Goal: Information Seeking & Learning: Learn about a topic

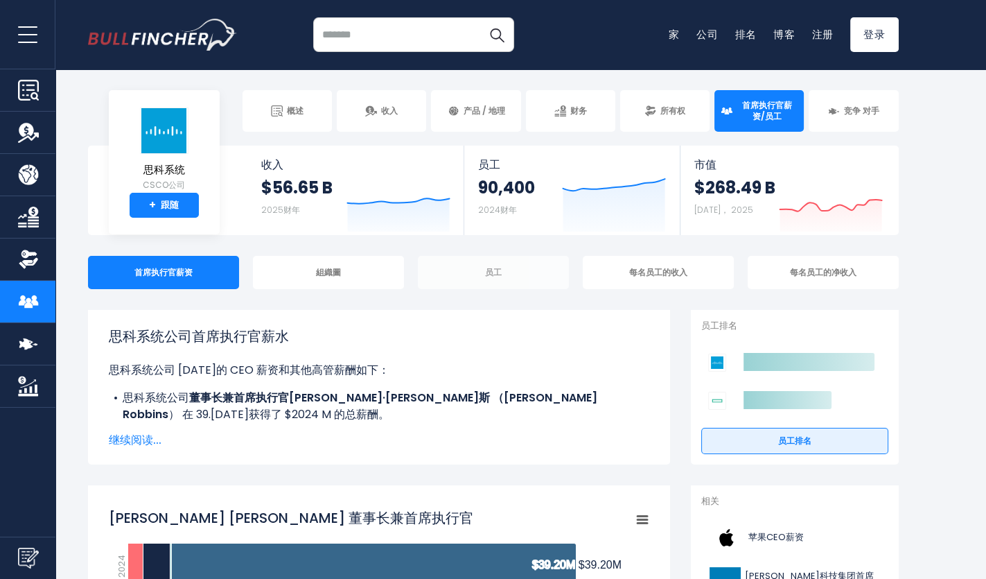
click at [477, 270] on div "员工" at bounding box center [493, 272] width 151 height 33
click at [505, 275] on div "员工" at bounding box center [493, 272] width 151 height 33
click at [481, 271] on div "员工" at bounding box center [493, 272] width 151 height 33
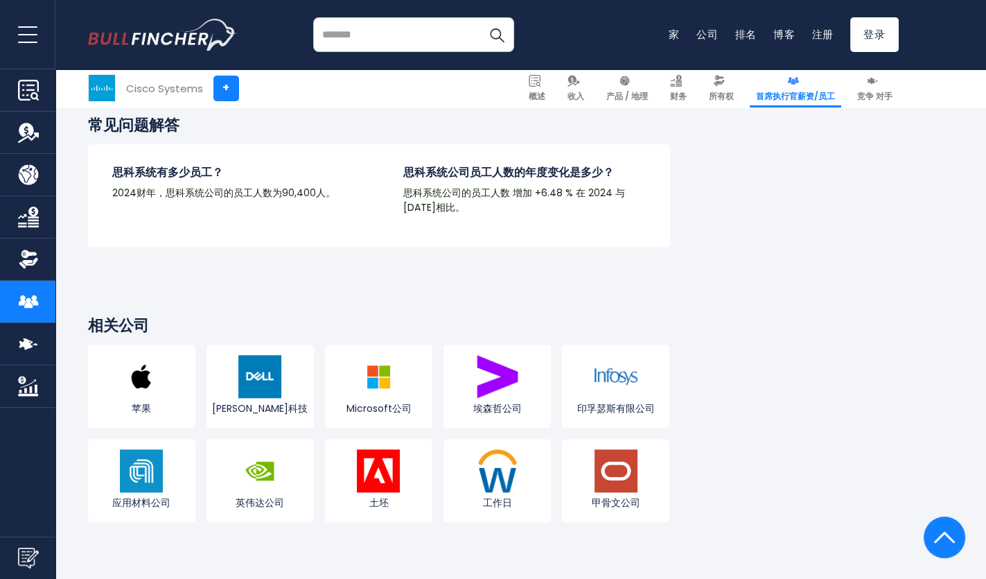
scroll to position [1871, 0]
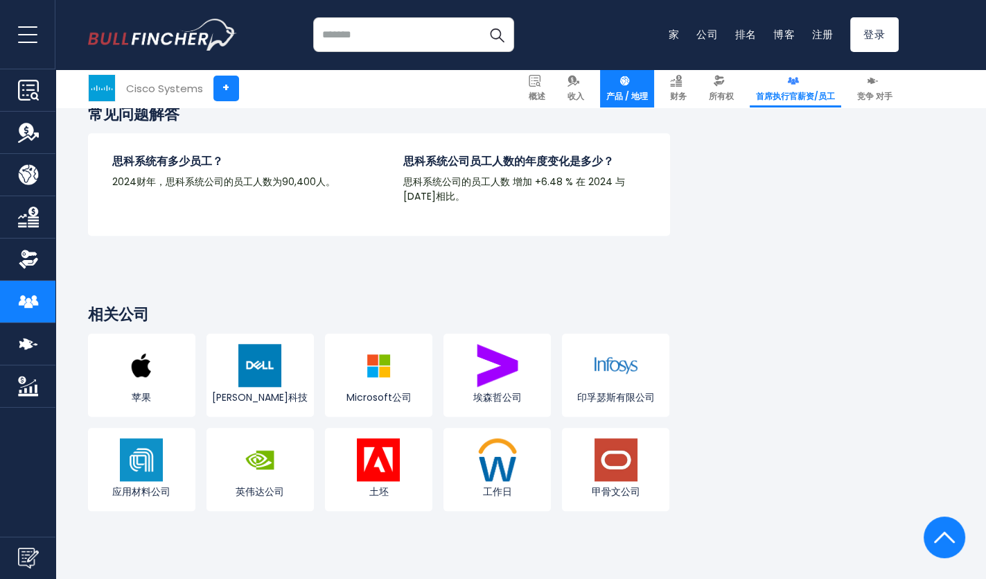
click at [619, 73] on link "产品 / 地理" at bounding box center [627, 88] width 54 height 38
click at [635, 94] on span "产品 / 地理" at bounding box center [627, 96] width 42 height 11
click at [858, 87] on link "竞争 对手" at bounding box center [875, 88] width 48 height 38
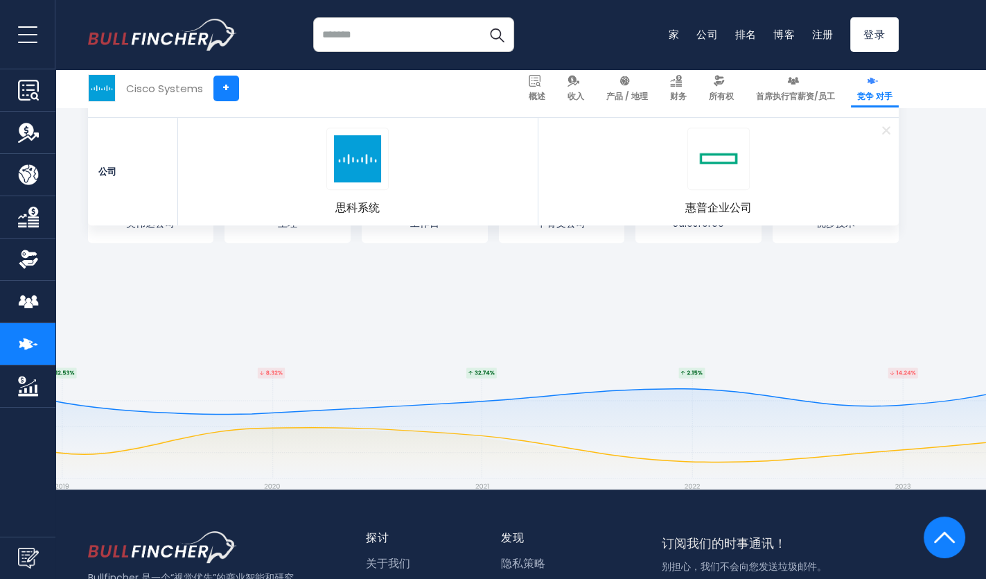
scroll to position [7761, 0]
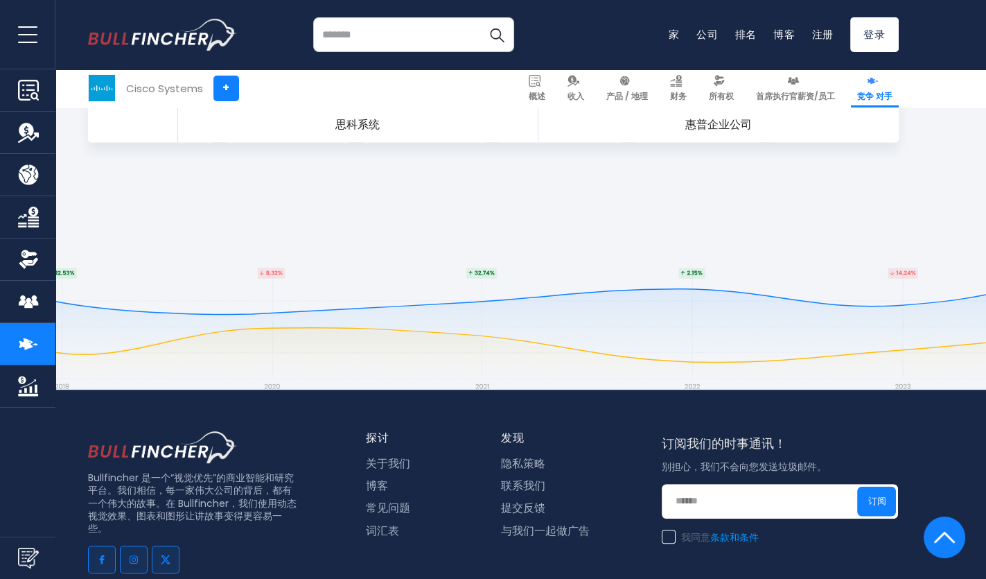
click at [36, 384] on img "公司市值" at bounding box center [28, 386] width 21 height 21
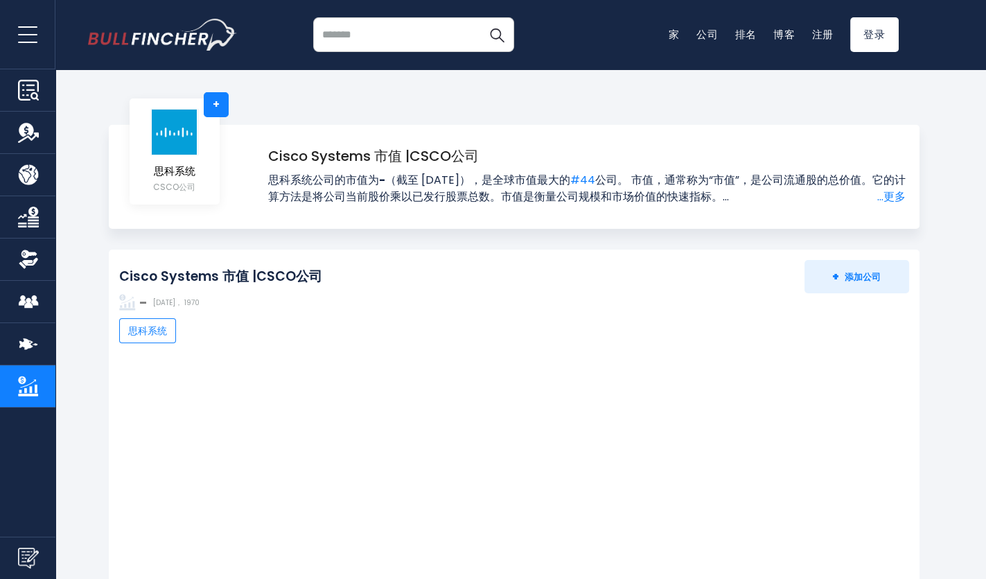
click at [25, 91] on img "公司概况" at bounding box center [28, 90] width 21 height 21
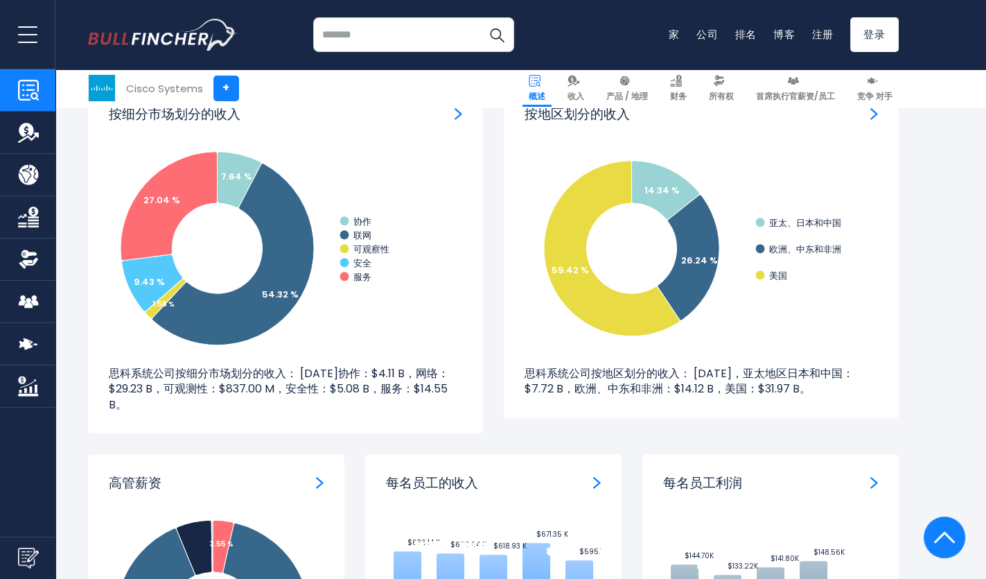
scroll to position [1247, 0]
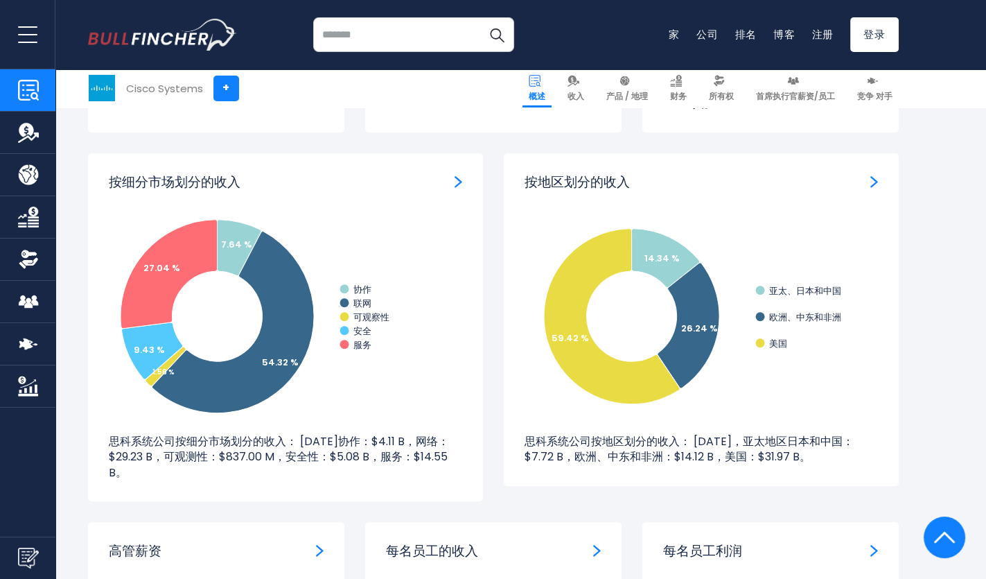
click at [863, 176] on div "按地区划分的收入" at bounding box center [701, 182] width 353 height 17
click at [871, 179] on img "按地区划分的收入" at bounding box center [874, 181] width 8 height 12
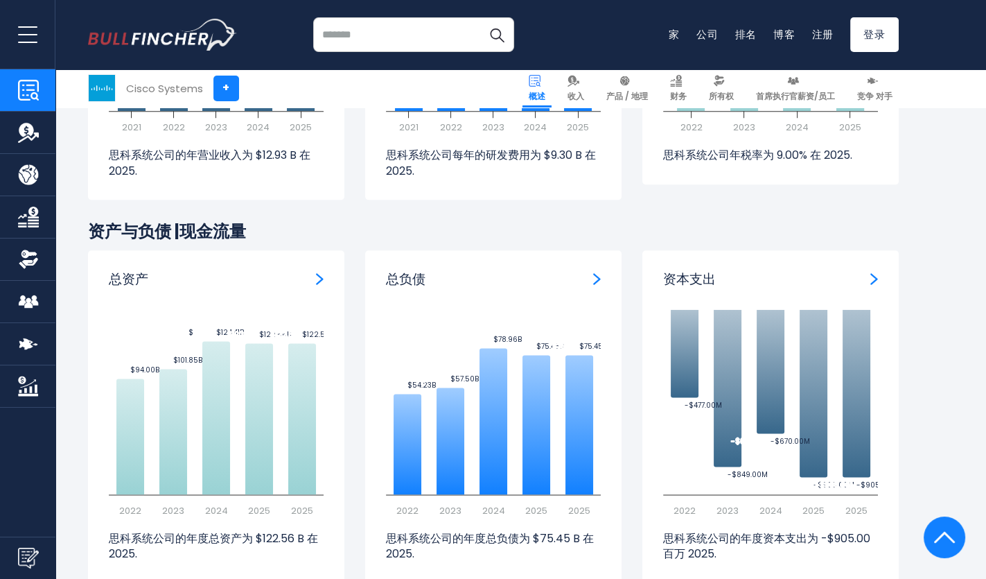
scroll to position [2287, 0]
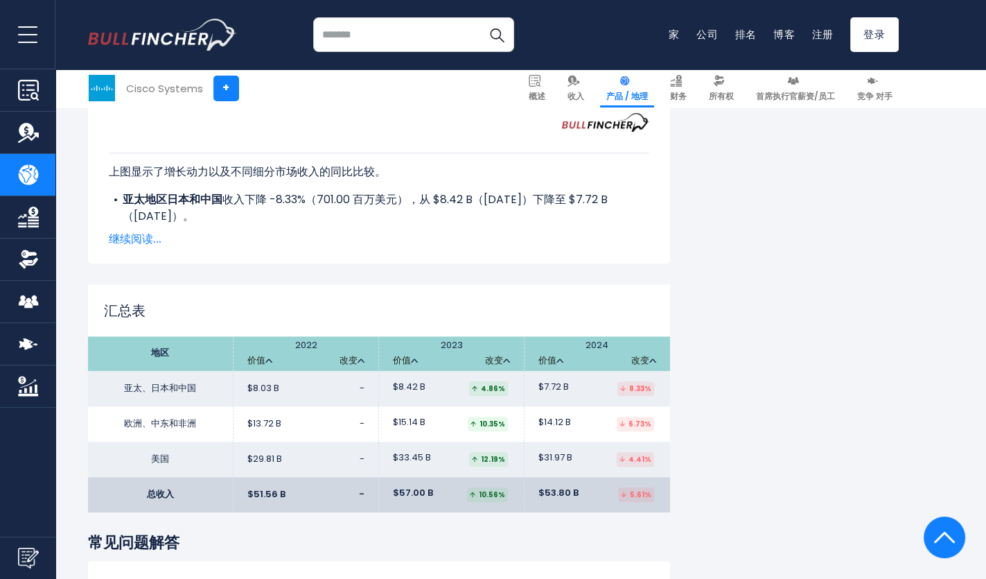
scroll to position [1663, 0]
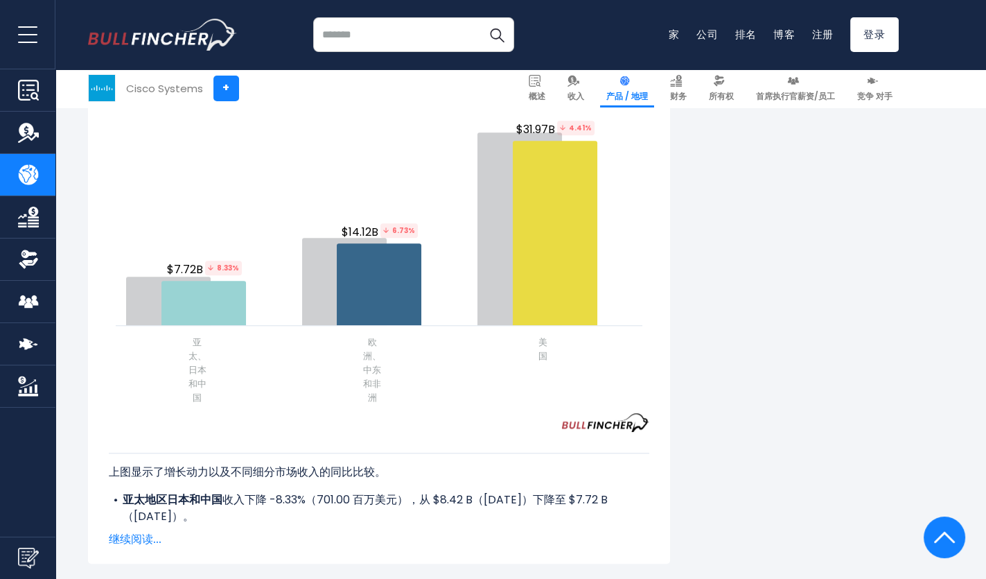
click at [627, 82] on img at bounding box center [625, 81] width 12 height 12
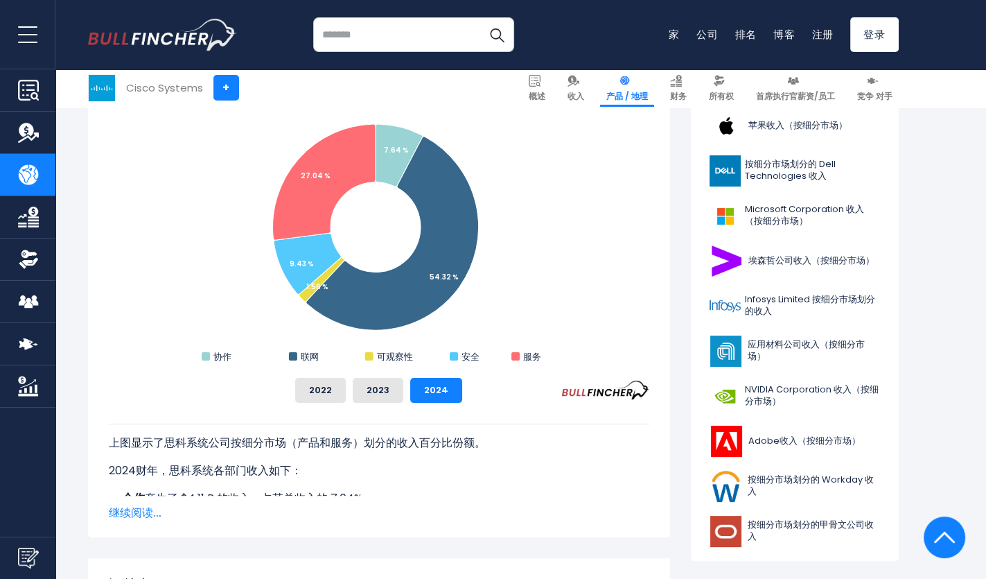
scroll to position [416, 0]
